Goal: Task Accomplishment & Management: Manage account settings

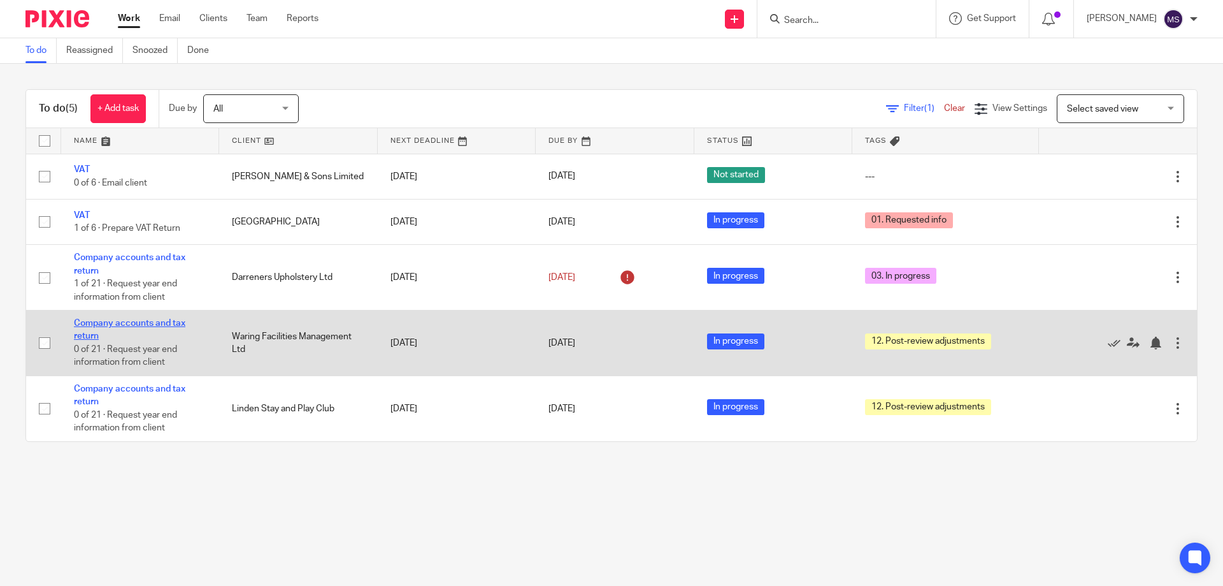
click at [133, 319] on link "Company accounts and tax return" at bounding box center [130, 330] width 112 height 22
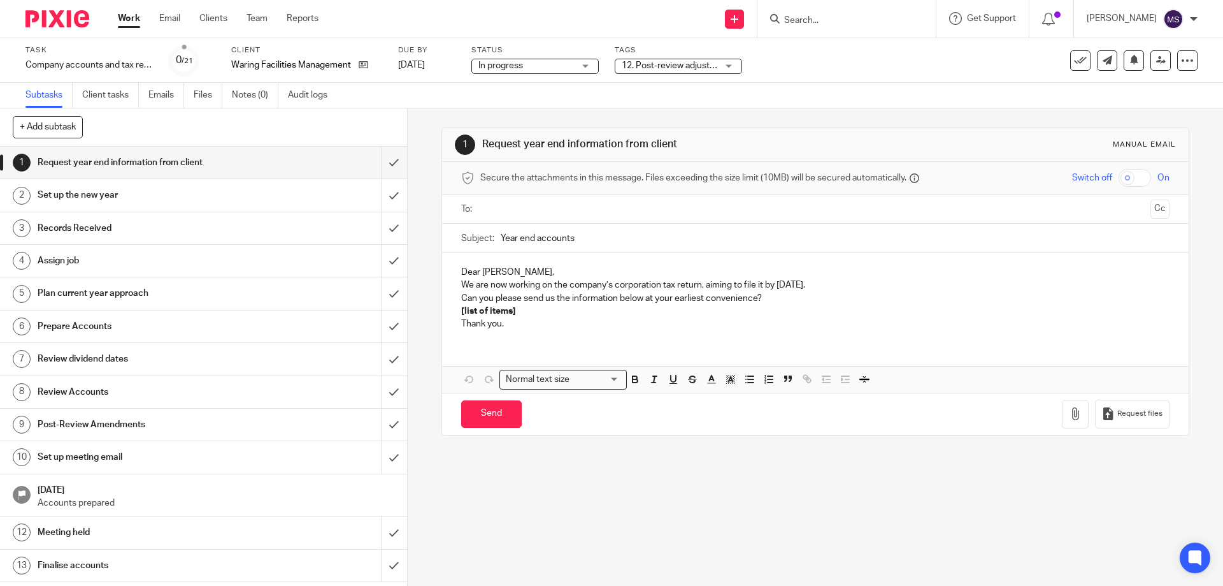
click at [651, 62] on span "12. Post-review adjustments" at bounding box center [678, 65] width 113 height 9
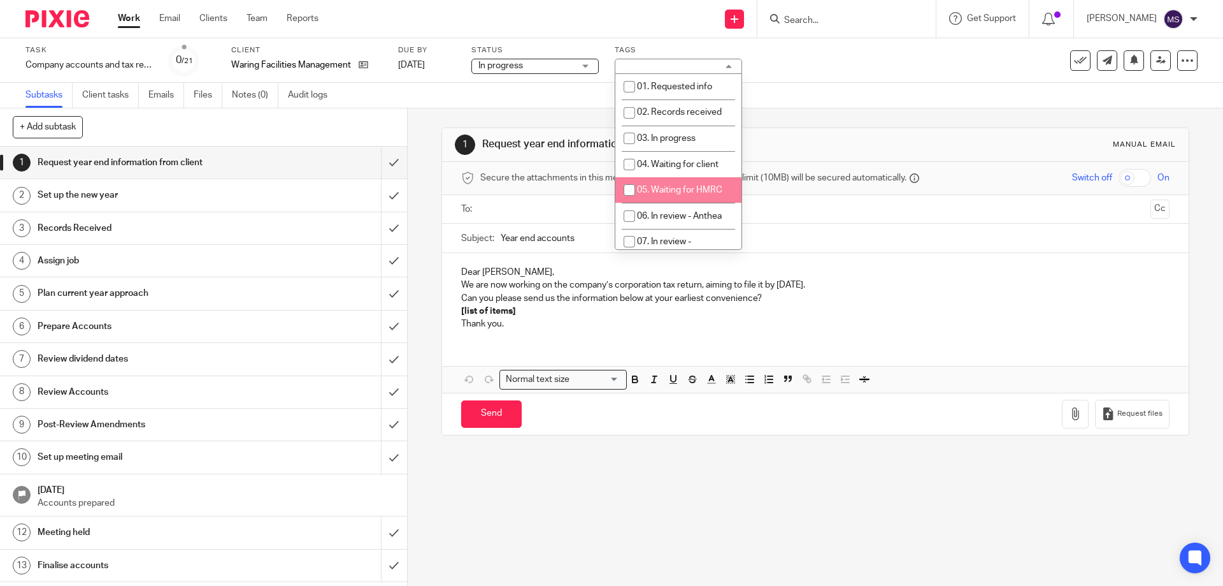
scroll to position [64, 0]
click at [675, 180] on span "07. In review - Julie" at bounding box center [659, 184] width 70 height 22
checkbox input "true"
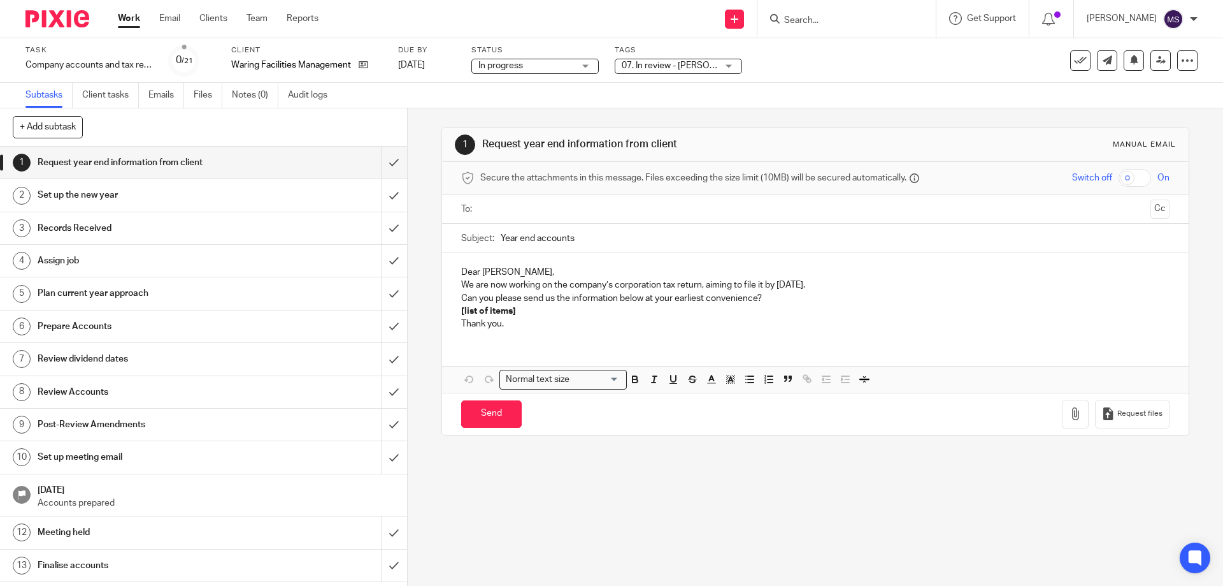
click at [821, 89] on div "Subtasks Client tasks Emails Files Notes (0) Audit logs" at bounding box center [611, 95] width 1223 height 25
click at [1162, 68] on div "See template in use Advanced task editor Copy task Change schedule Delete" at bounding box center [1133, 60] width 127 height 20
click at [1157, 61] on icon at bounding box center [1162, 60] width 10 height 10
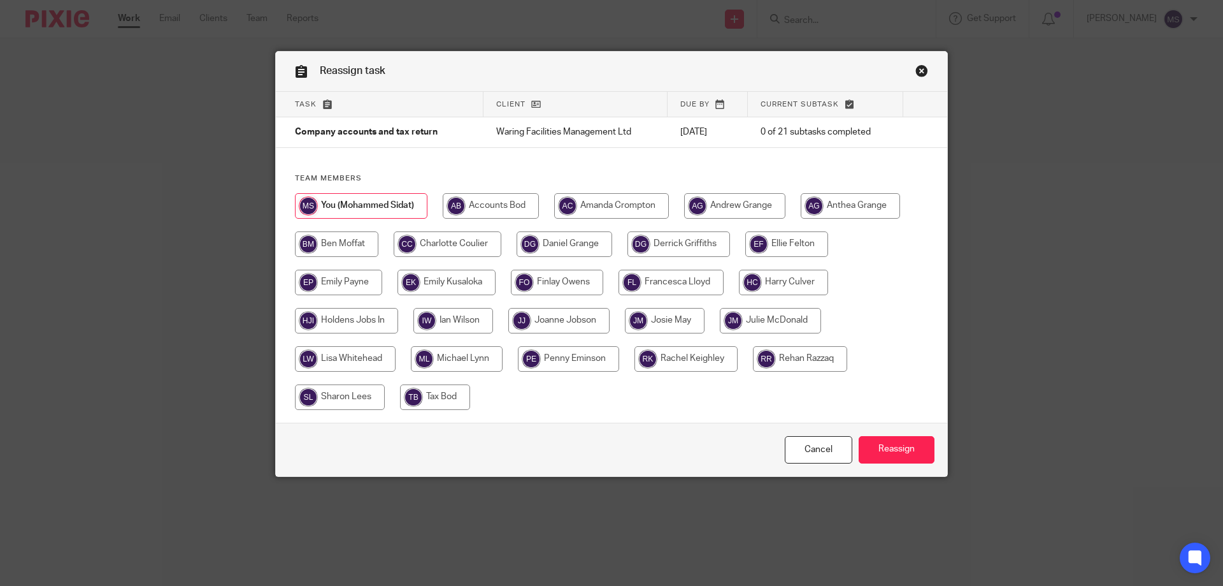
click at [764, 323] on input "radio" at bounding box center [770, 320] width 101 height 25
radio input "true"
click at [884, 449] on input "Reassign" at bounding box center [897, 449] width 76 height 27
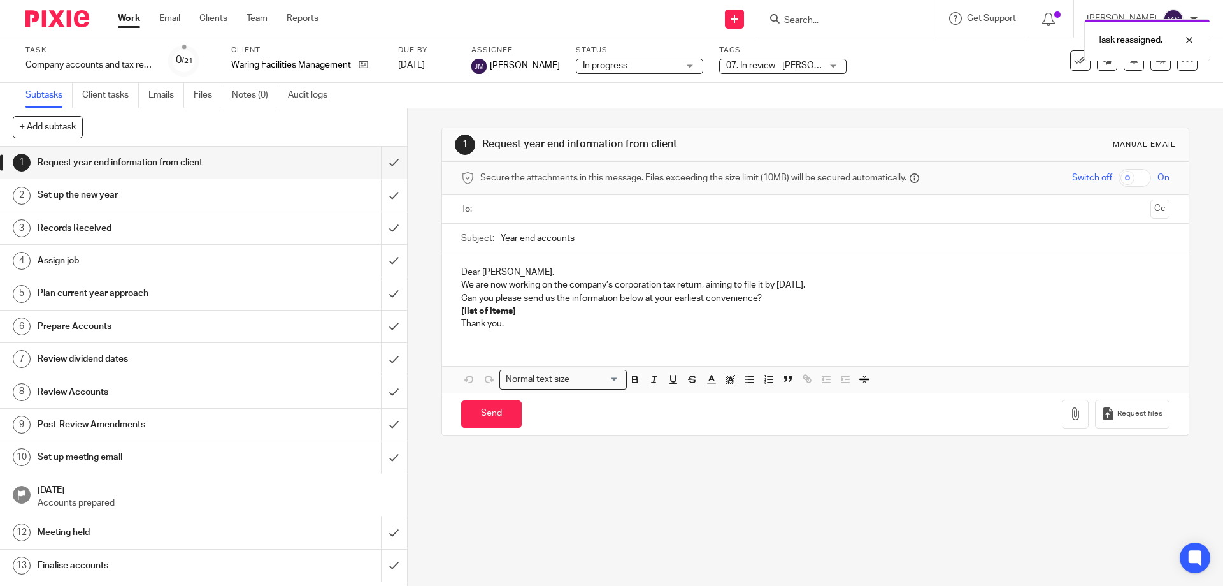
click at [118, 11] on div "Work Email Clients Team Reports Work Email Clients Team Reports Settings" at bounding box center [221, 19] width 233 height 38
click at [126, 17] on link "Work" at bounding box center [129, 18] width 22 height 13
